Goal: Transaction & Acquisition: Purchase product/service

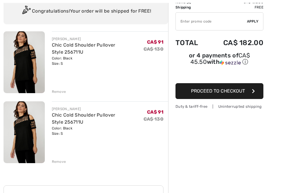
scroll to position [44, 0]
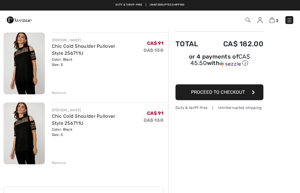
click at [65, 162] on div "Remove" at bounding box center [59, 162] width 14 height 5
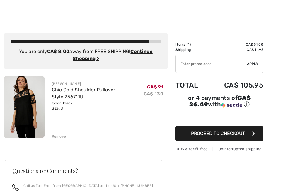
scroll to position [0, 0]
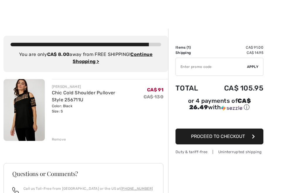
click at [191, 68] on input "TEXT" at bounding box center [211, 67] width 71 height 18
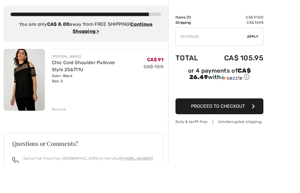
type input "EXSTRA20"
click at [255, 64] on span "Apply" at bounding box center [253, 66] width 12 height 5
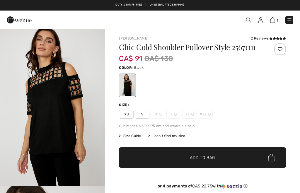
checkbox input "true"
